Goal: Information Seeking & Learning: Learn about a topic

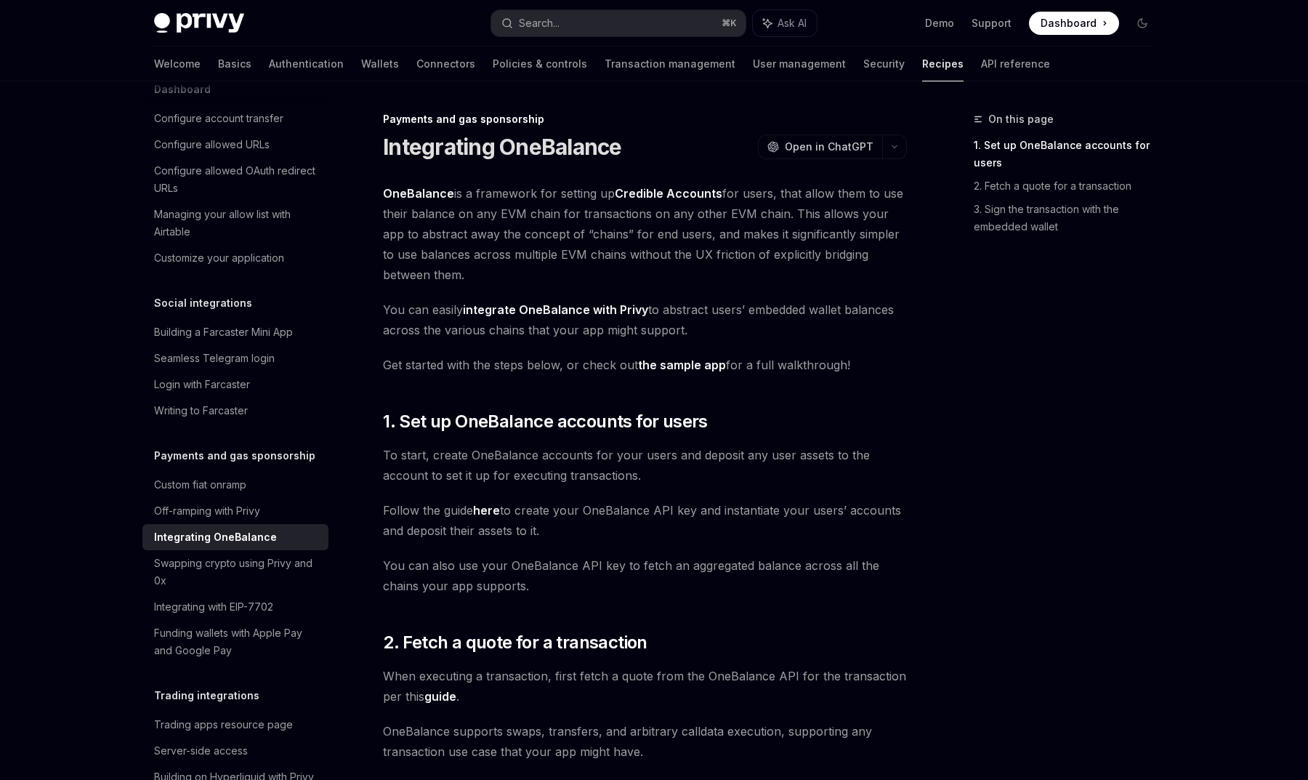
scroll to position [931, 0]
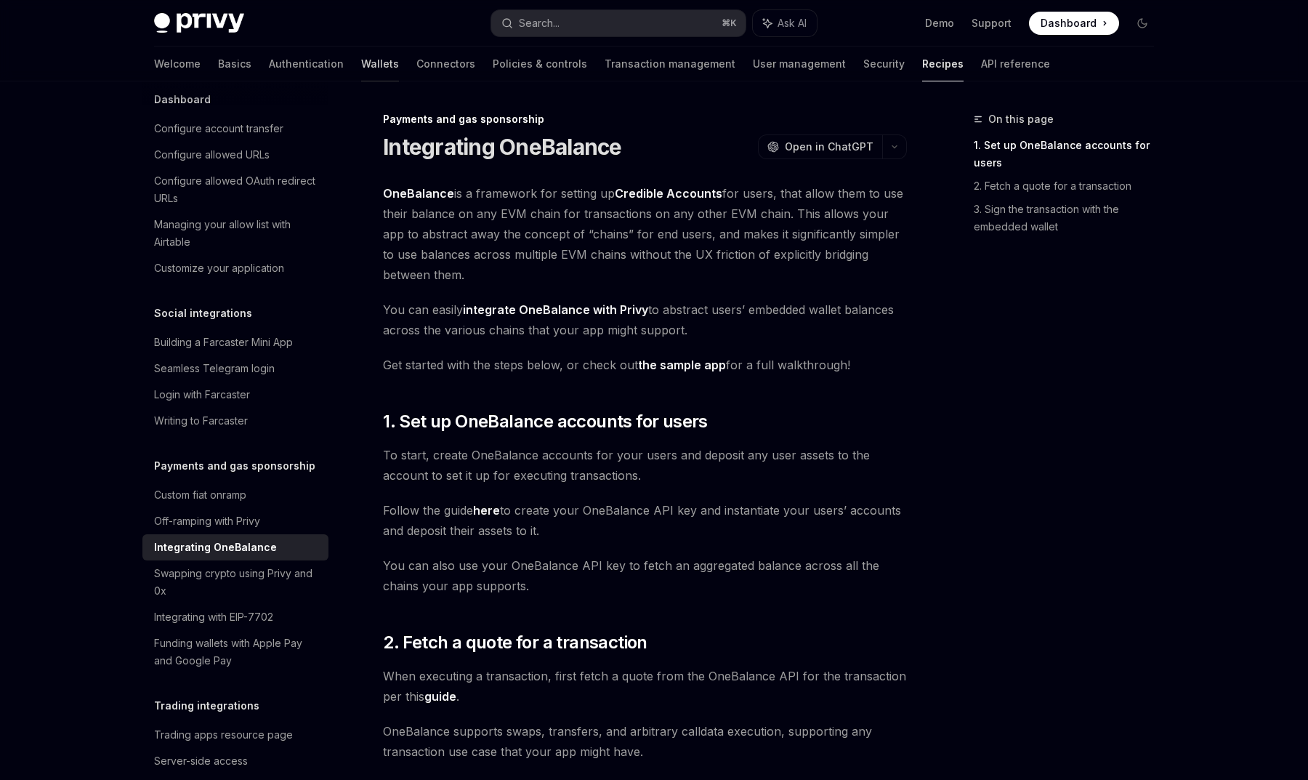
click at [361, 56] on link "Wallets" at bounding box center [380, 64] width 38 height 35
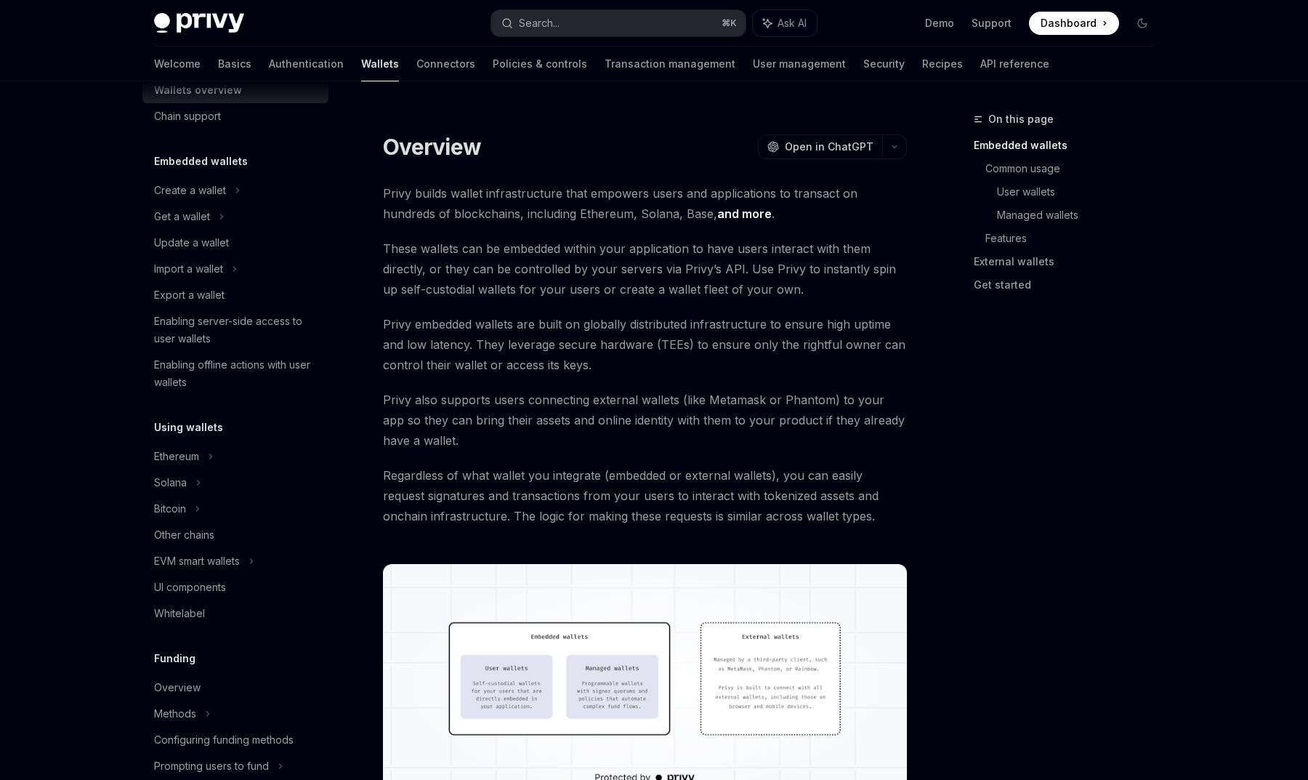
scroll to position [33, 0]
click at [199, 481] on icon at bounding box center [199, 483] width 6 height 17
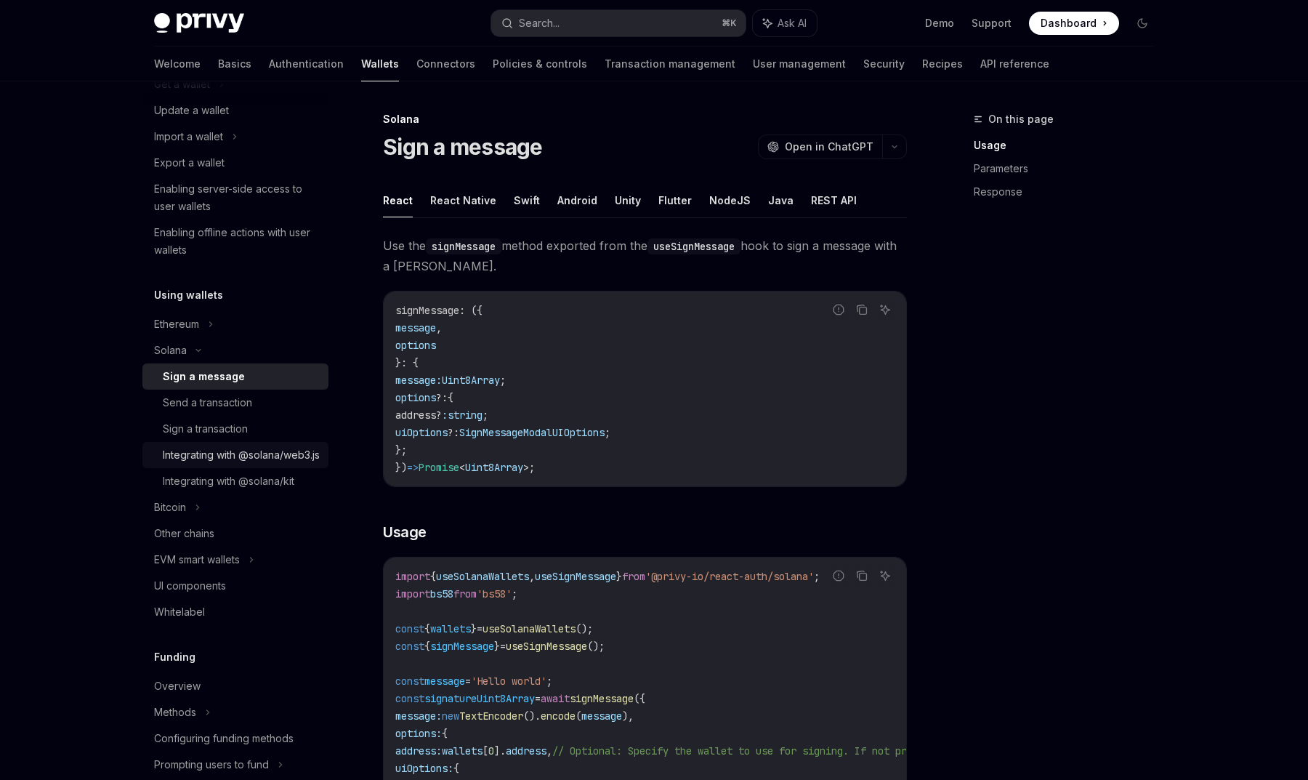
scroll to position [182, 0]
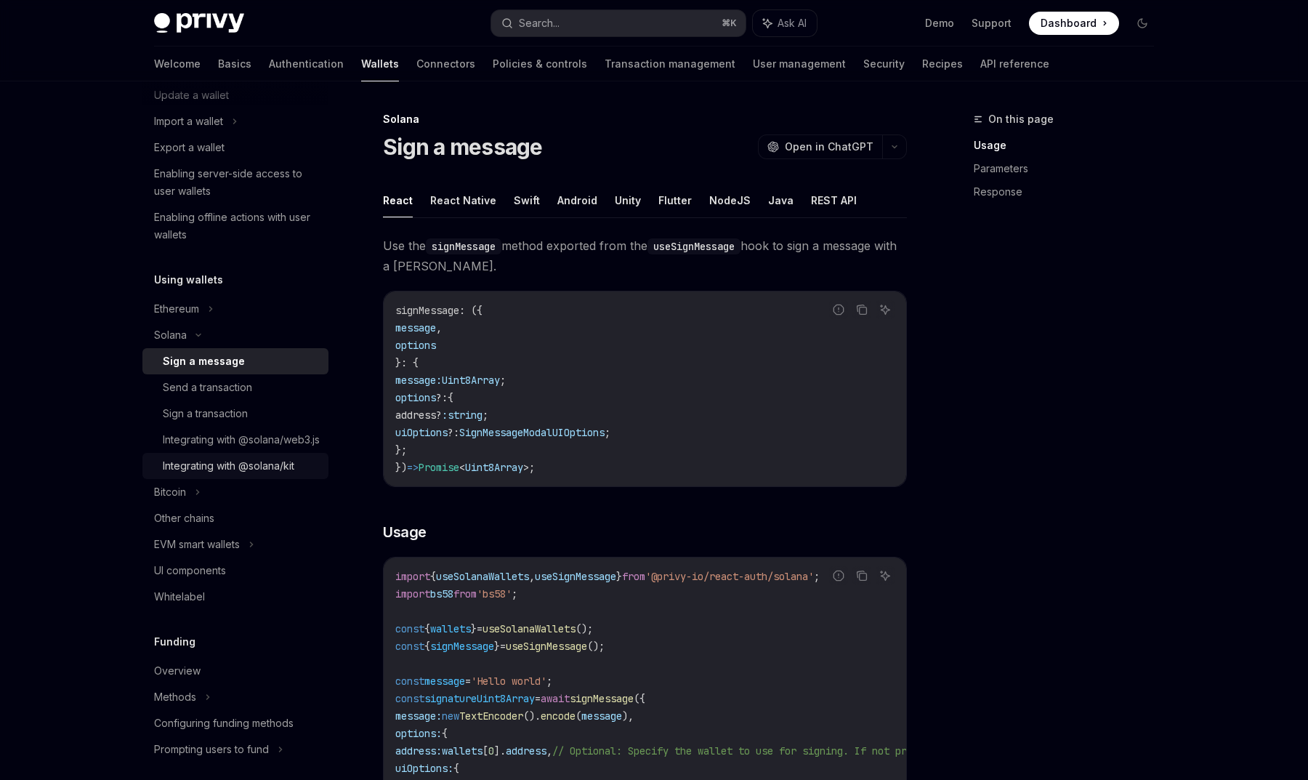
click at [222, 475] on div "Integrating with @solana/kit" at bounding box center [229, 465] width 132 height 17
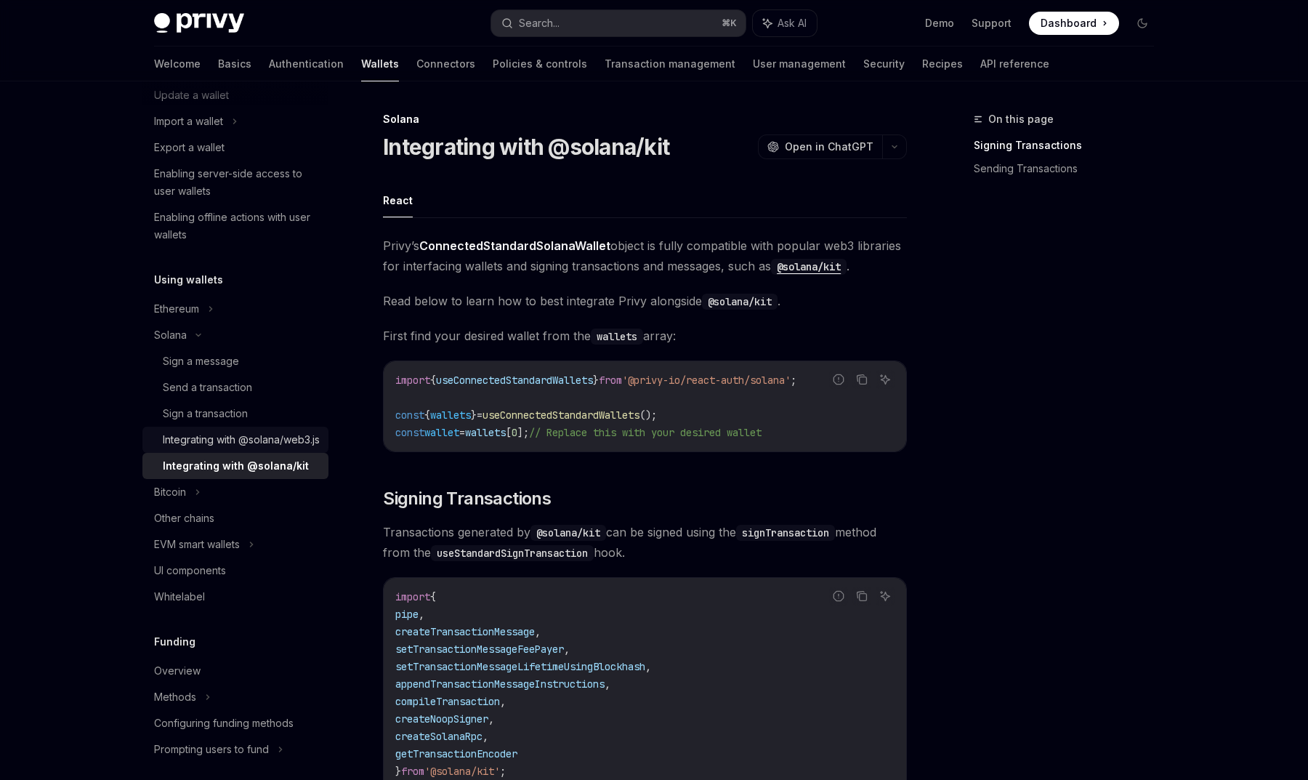
click at [202, 448] on div "Integrating with @solana/web3.js" at bounding box center [241, 439] width 157 height 17
type textarea "*"
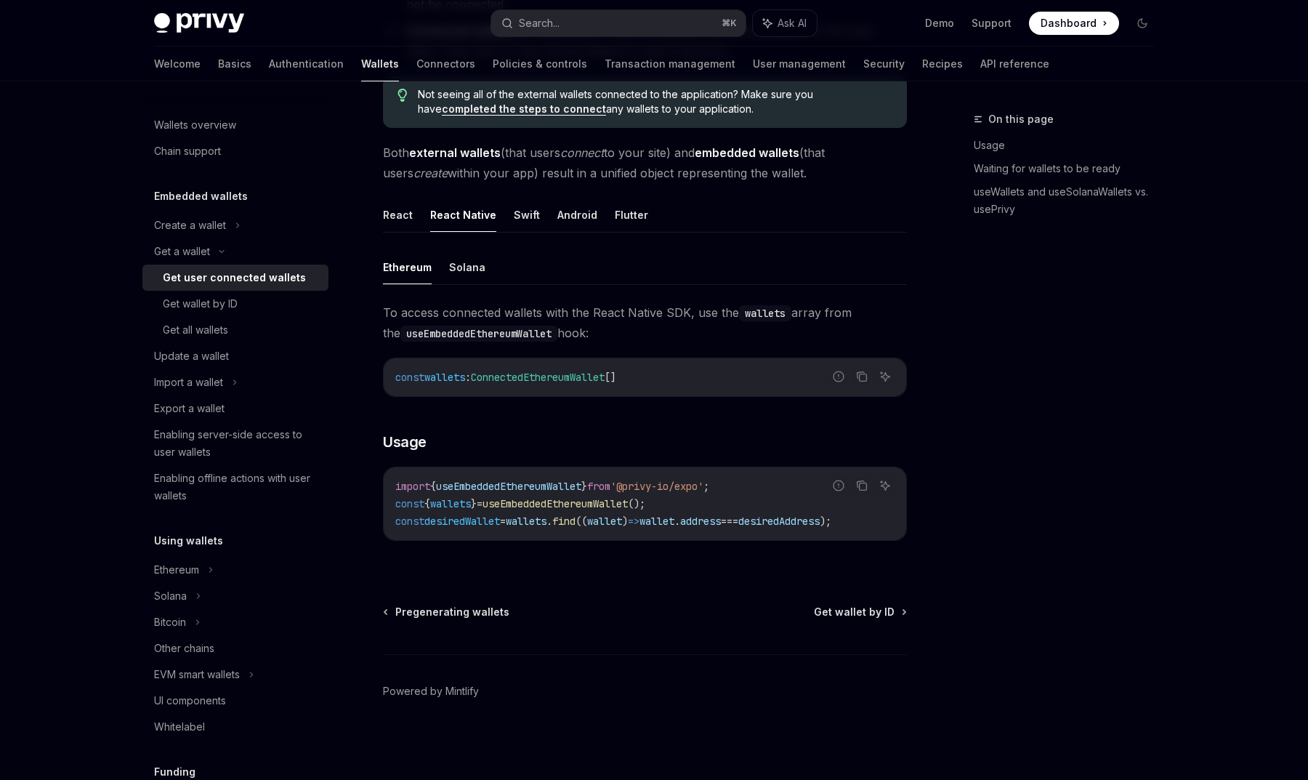
scroll to position [326, 0]
